Goal: Task Accomplishment & Management: Complete application form

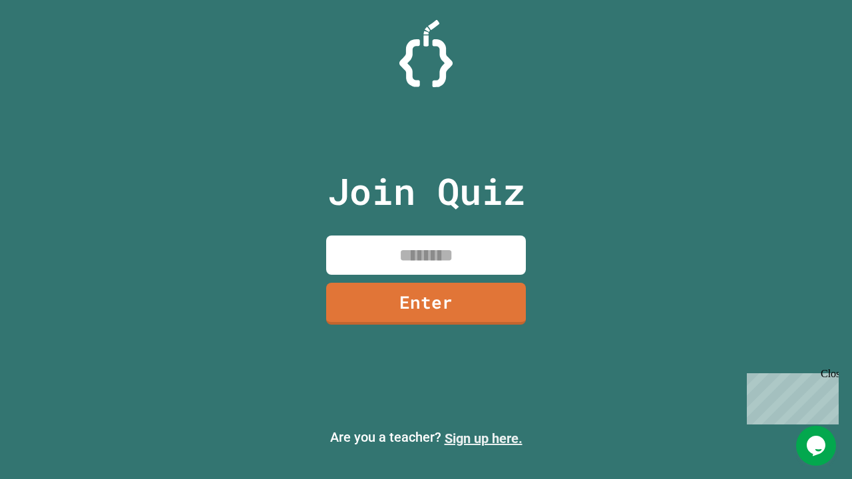
click at [483, 439] on link "Sign up here." at bounding box center [484, 439] width 78 height 16
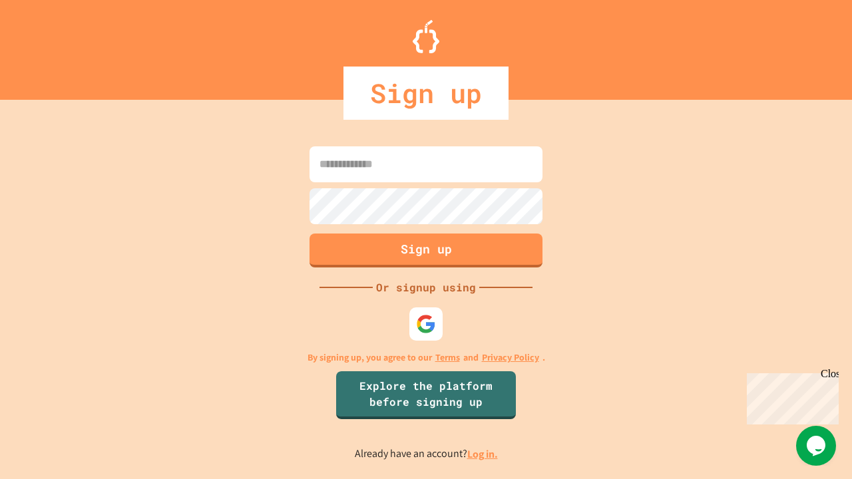
click at [483, 454] on link "Log in." at bounding box center [482, 455] width 31 height 14
